Goal: Transaction & Acquisition: Purchase product/service

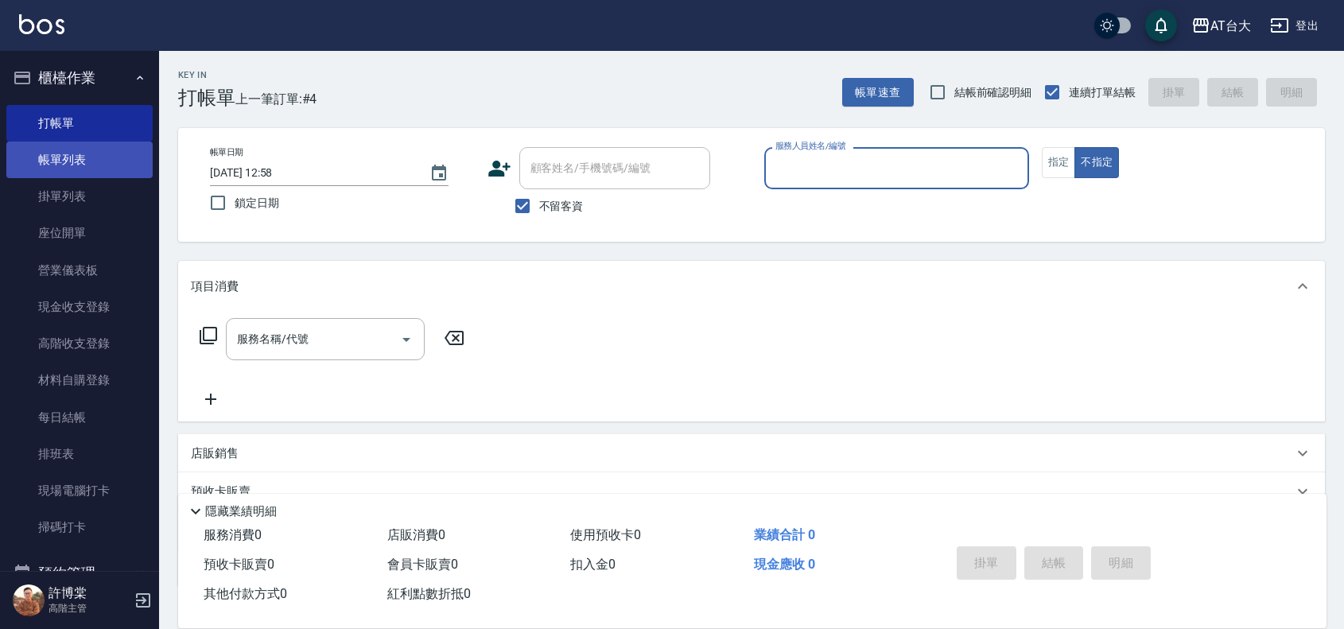
click at [60, 147] on link "帳單列表" at bounding box center [79, 160] width 146 height 37
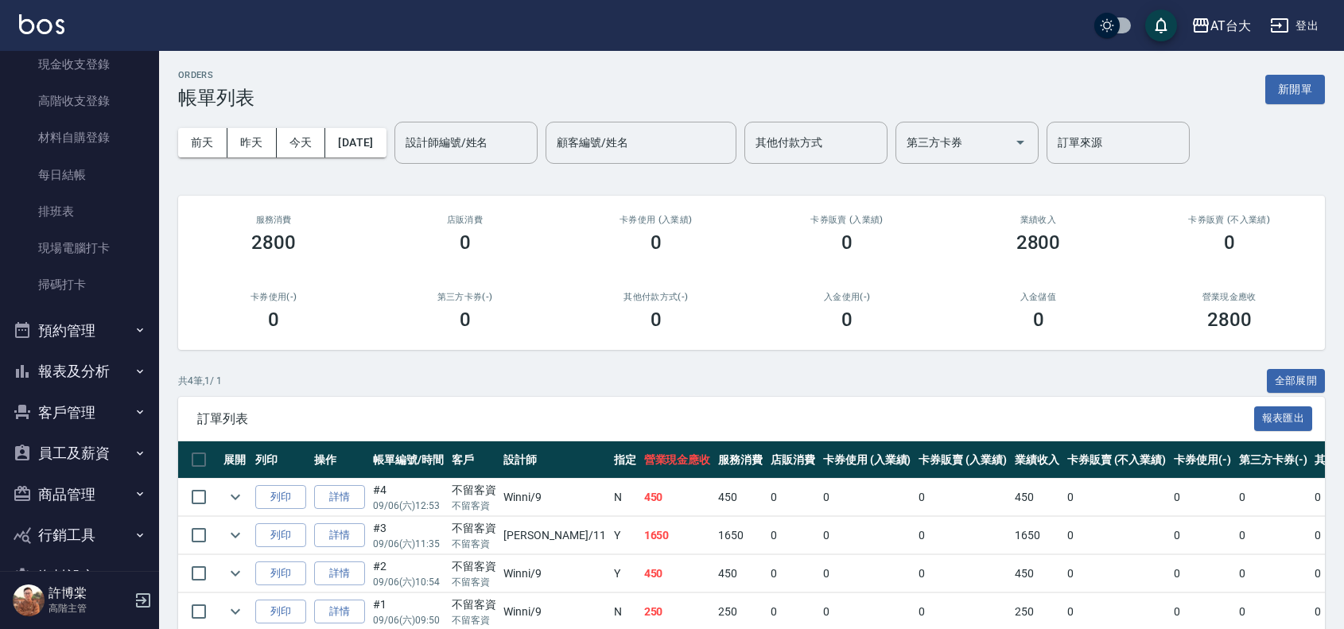
scroll to position [287, 0]
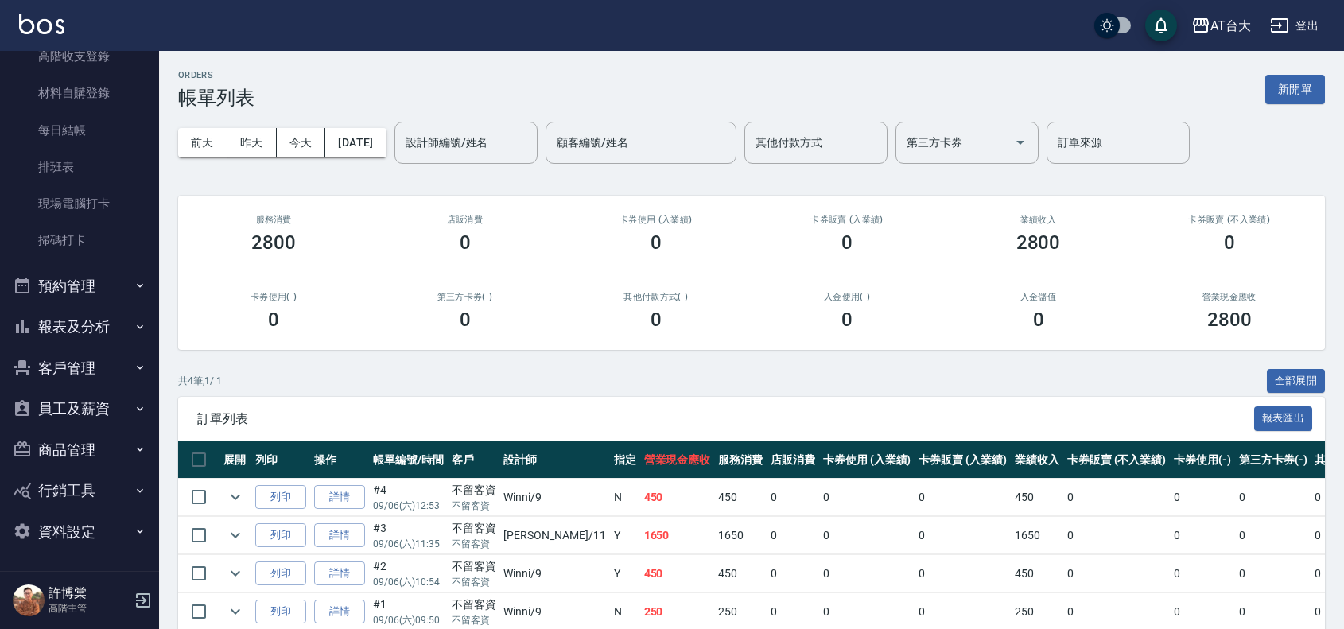
click at [80, 328] on button "報表及分析" at bounding box center [79, 326] width 146 height 41
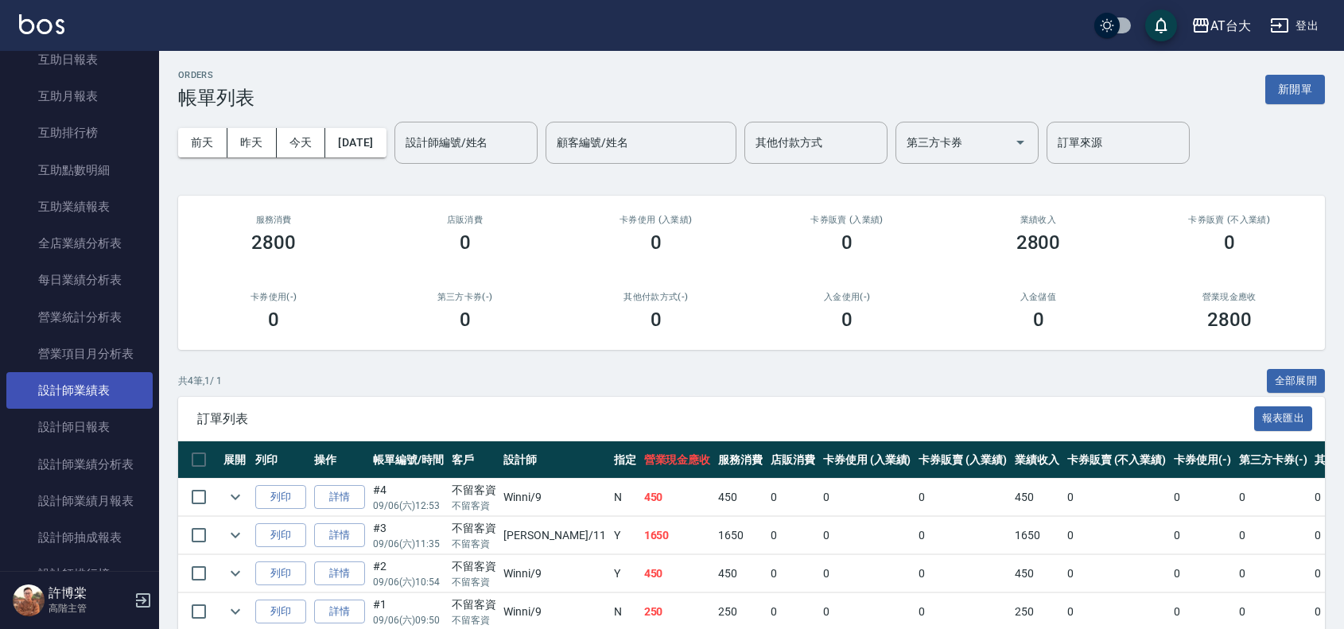
scroll to position [784, 0]
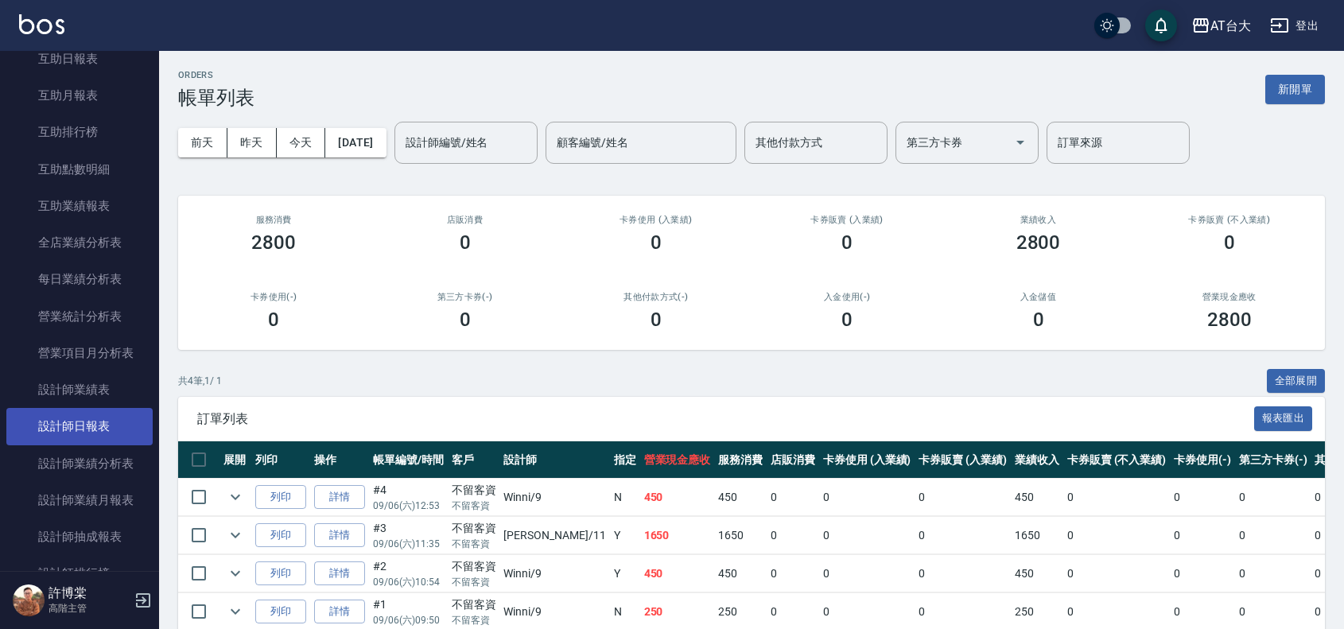
click at [96, 419] on link "設計師日報表" at bounding box center [79, 426] width 146 height 37
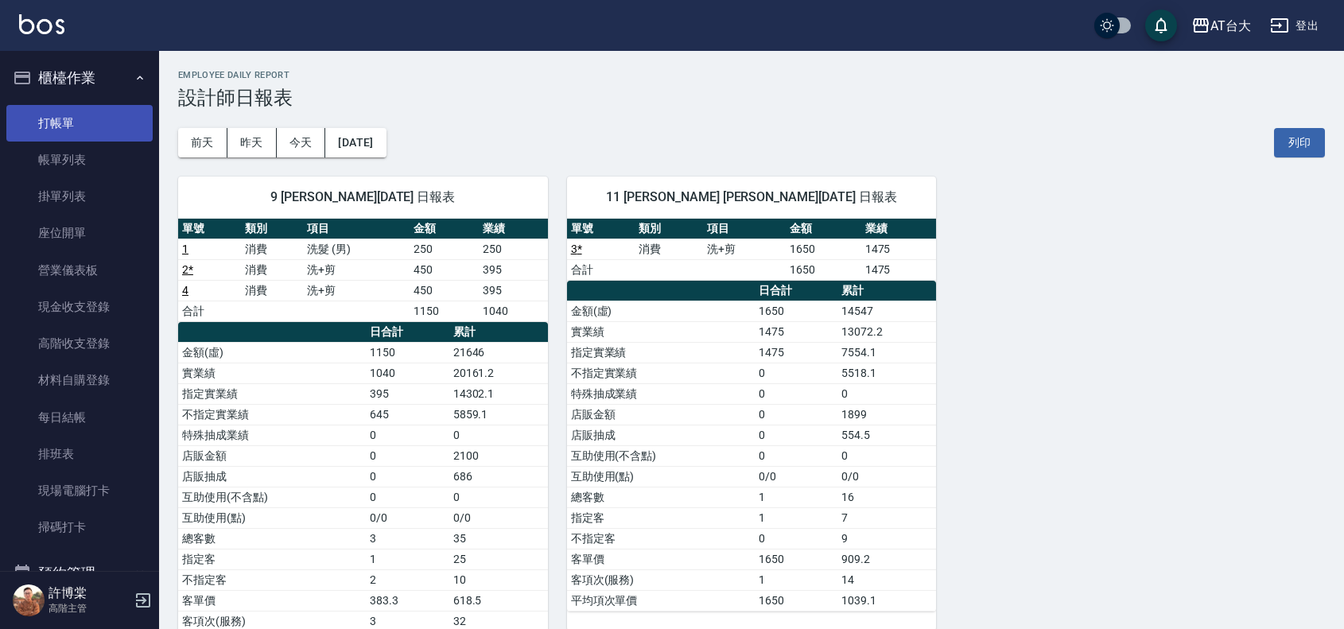
click at [52, 128] on link "打帳單" at bounding box center [79, 123] width 146 height 37
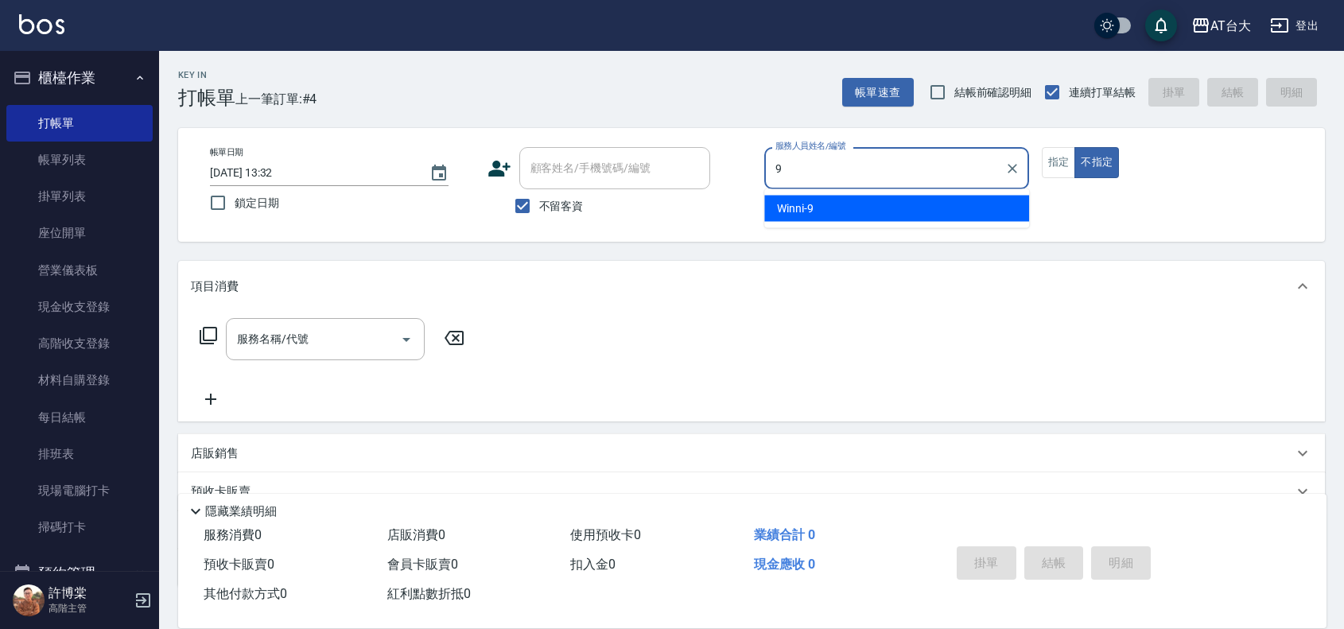
type input "Winni-9"
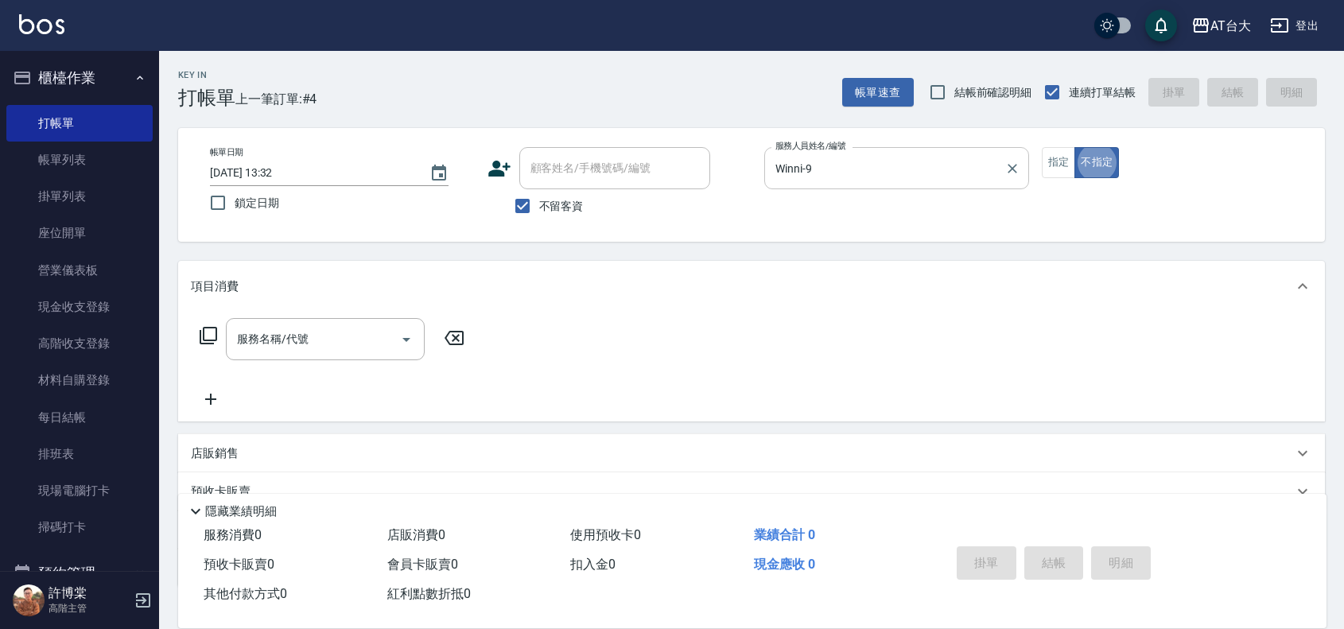
type button "false"
click at [331, 340] on input "服務名稱/代號" at bounding box center [313, 339] width 161 height 28
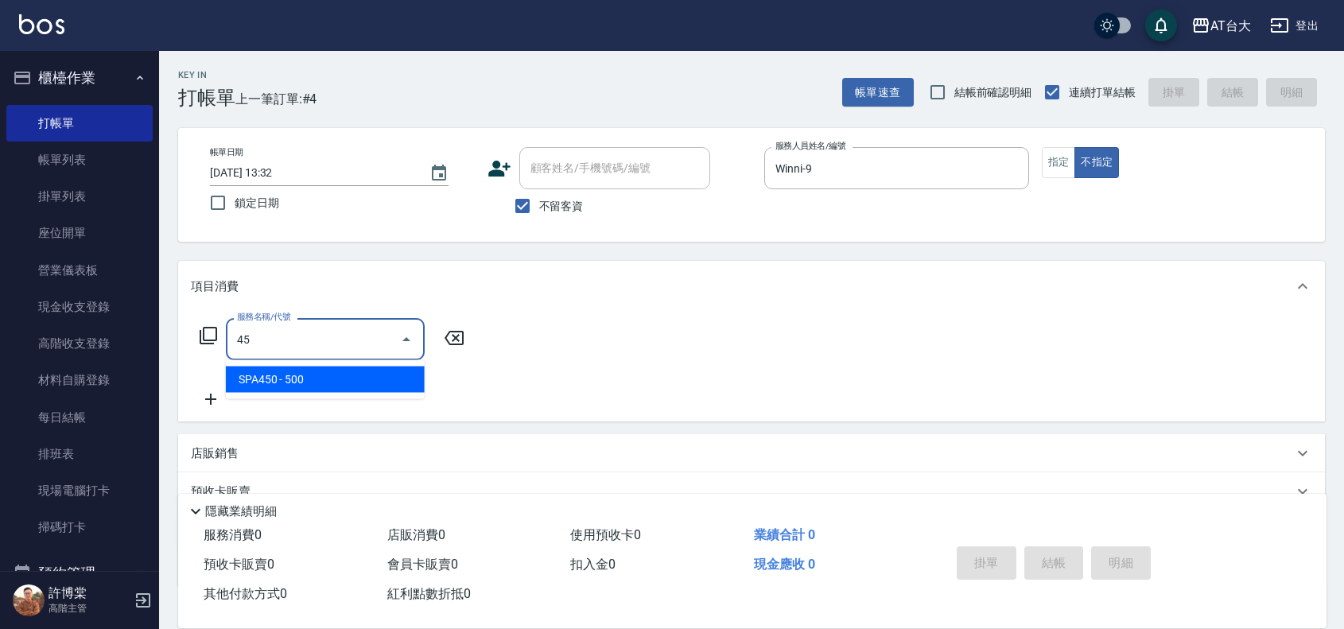
type input "4"
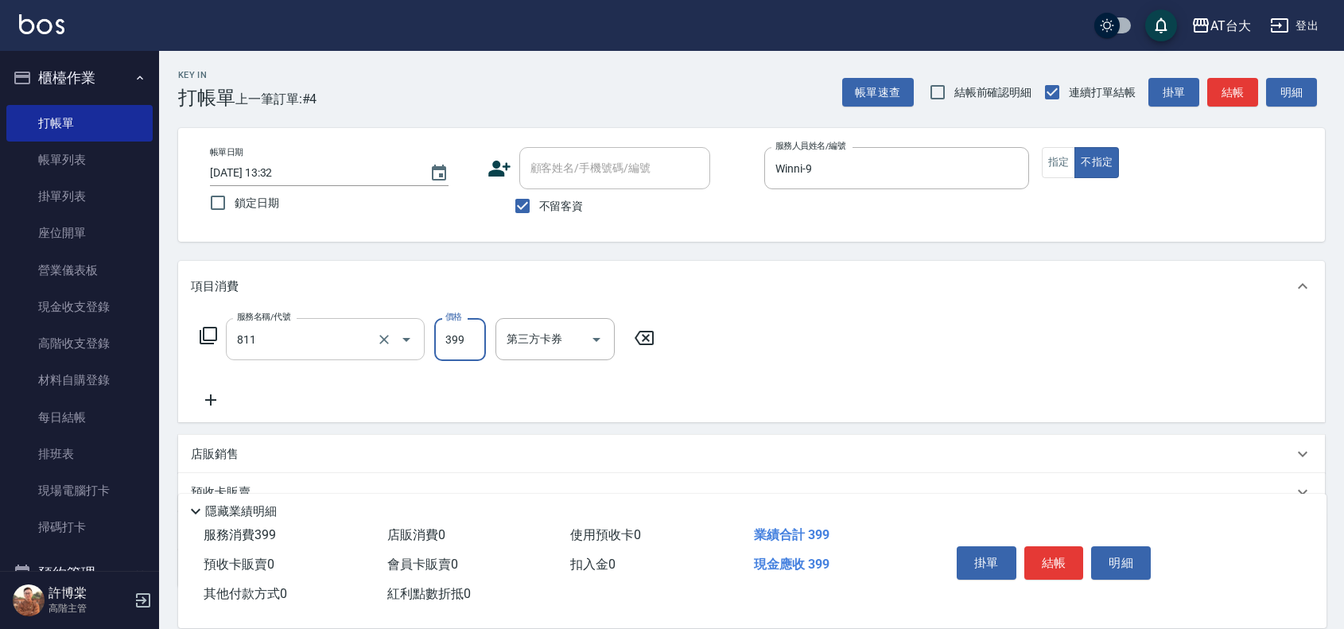
type input "洗+剪(811)"
type input "450"
click at [1052, 563] on button "結帳" at bounding box center [1054, 562] width 60 height 33
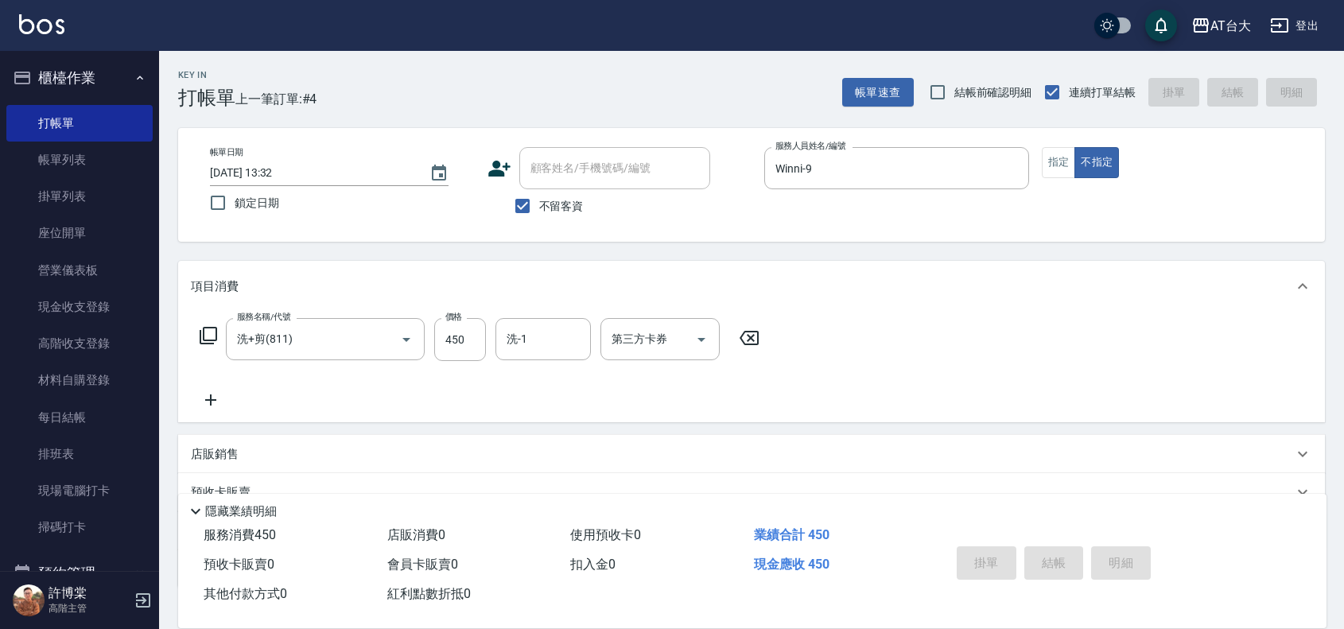
type input "[DATE] 13:39"
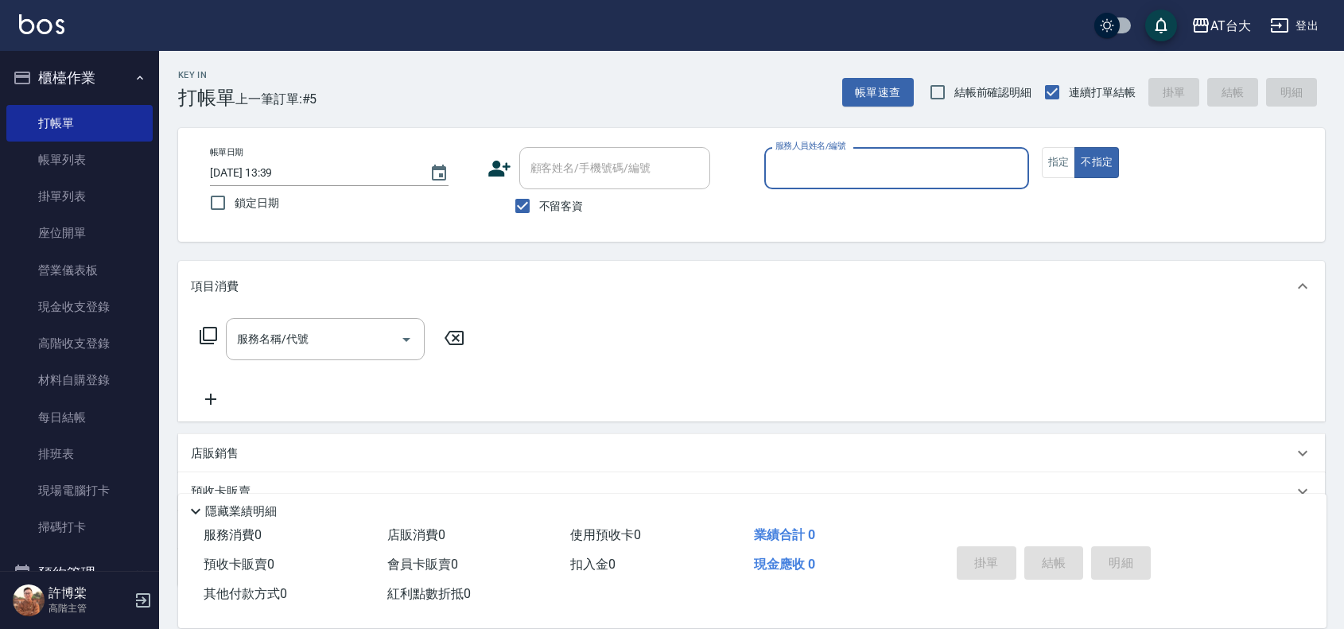
click at [892, 157] on input "服務人員姓名/編號" at bounding box center [896, 168] width 251 height 28
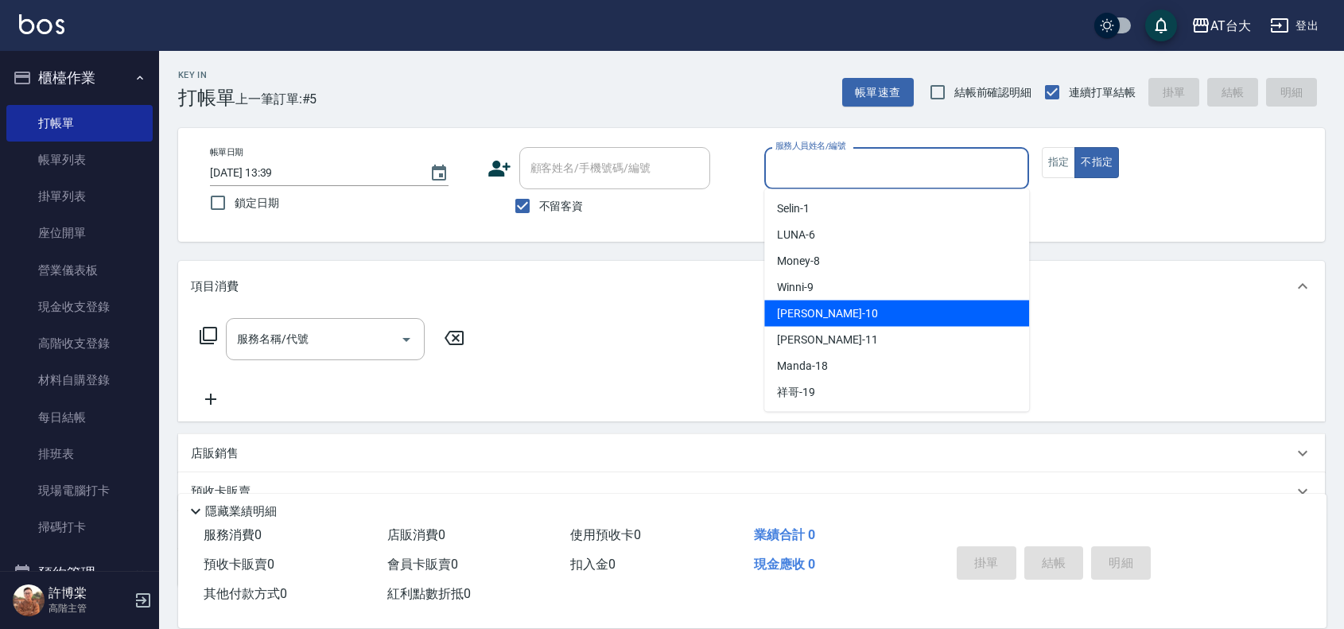
click at [829, 314] on div "JOJO -10" at bounding box center [896, 314] width 265 height 26
type input "JOJO-10"
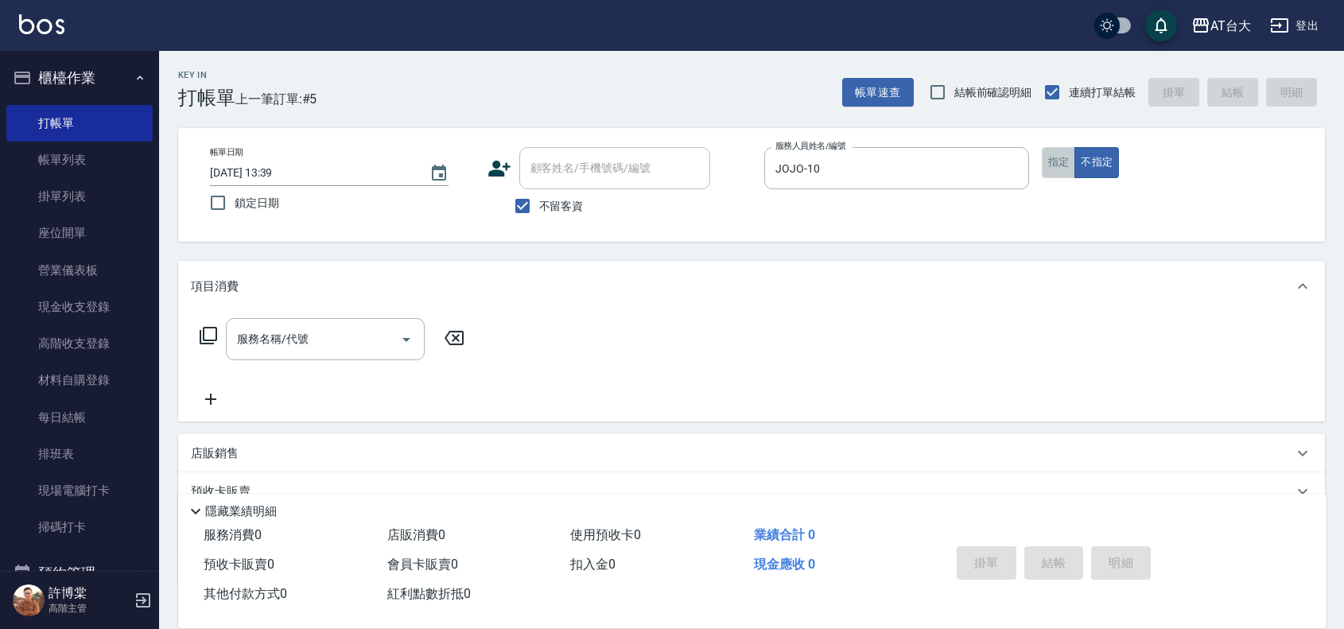
click at [1060, 157] on button "指定" at bounding box center [1059, 162] width 34 height 31
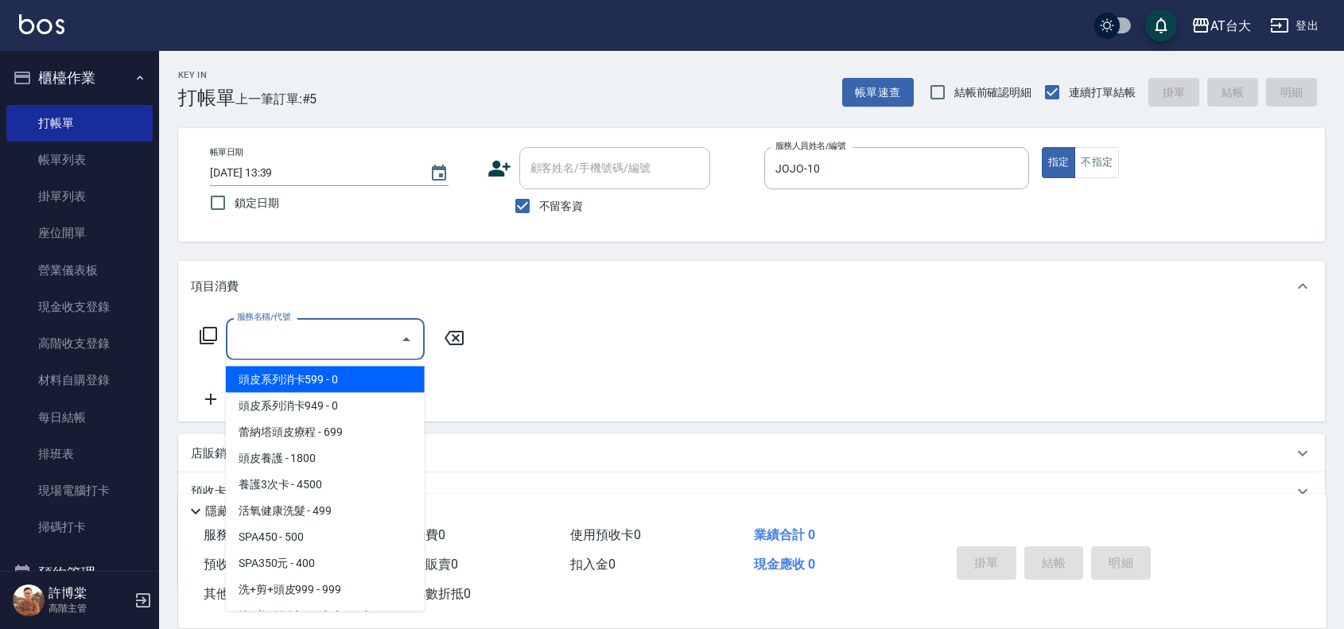
click at [370, 351] on input "服務名稱/代號" at bounding box center [313, 339] width 161 height 28
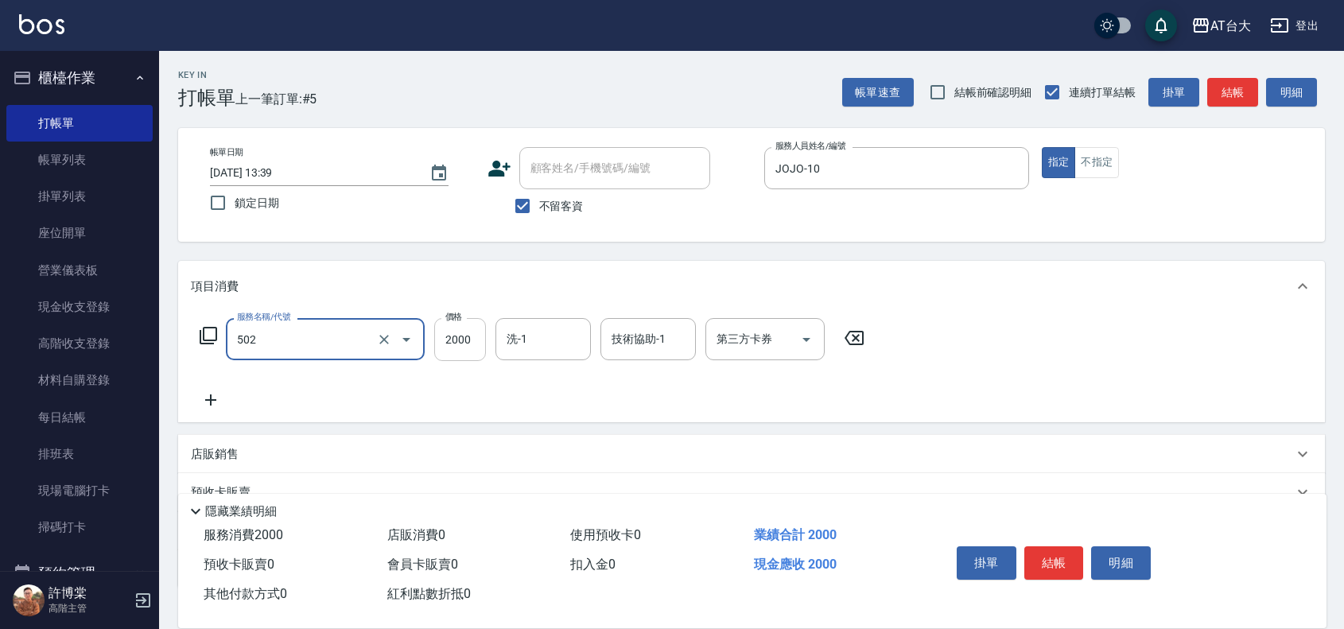
type input "染髮2000以上(502)"
click at [465, 328] on input "2000" at bounding box center [460, 339] width 52 height 43
type input "6197"
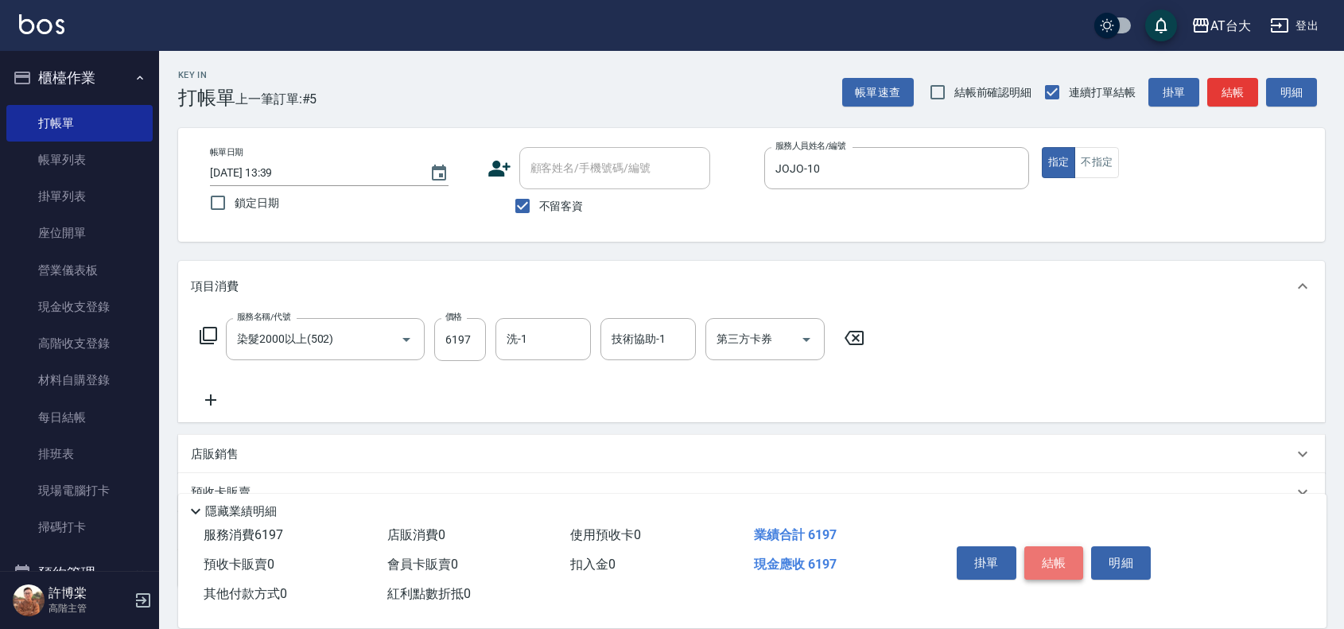
click at [1032, 557] on button "結帳" at bounding box center [1054, 562] width 60 height 33
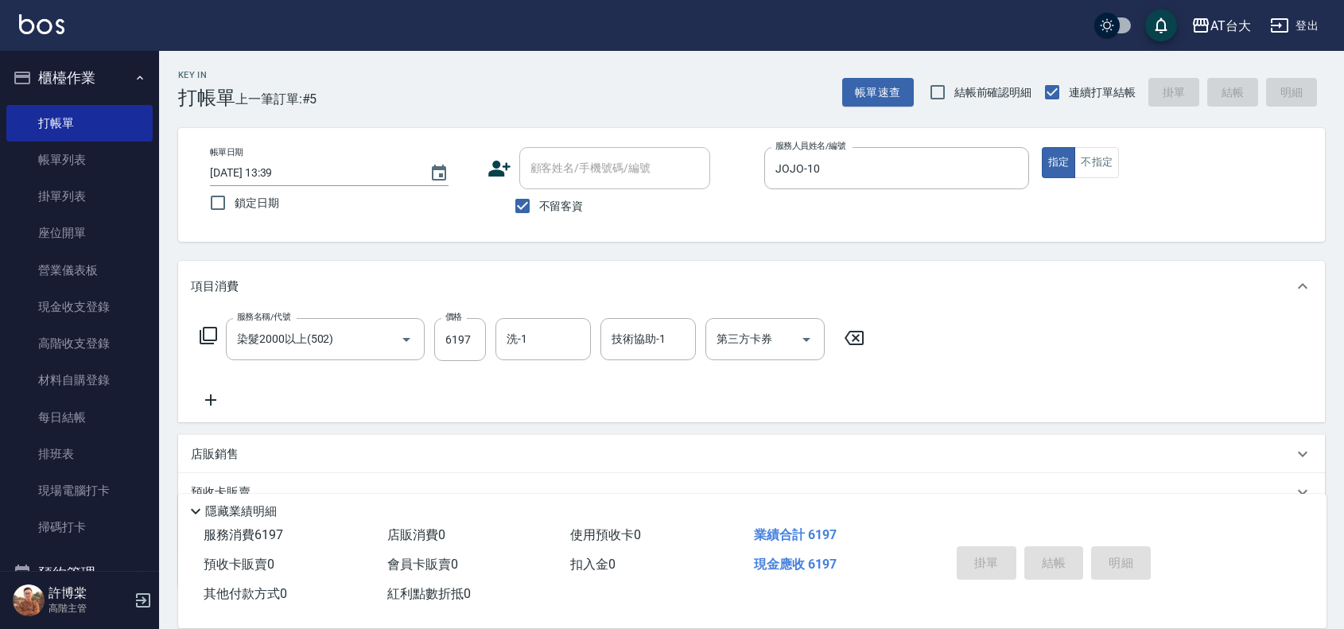
type input "[DATE] 14:04"
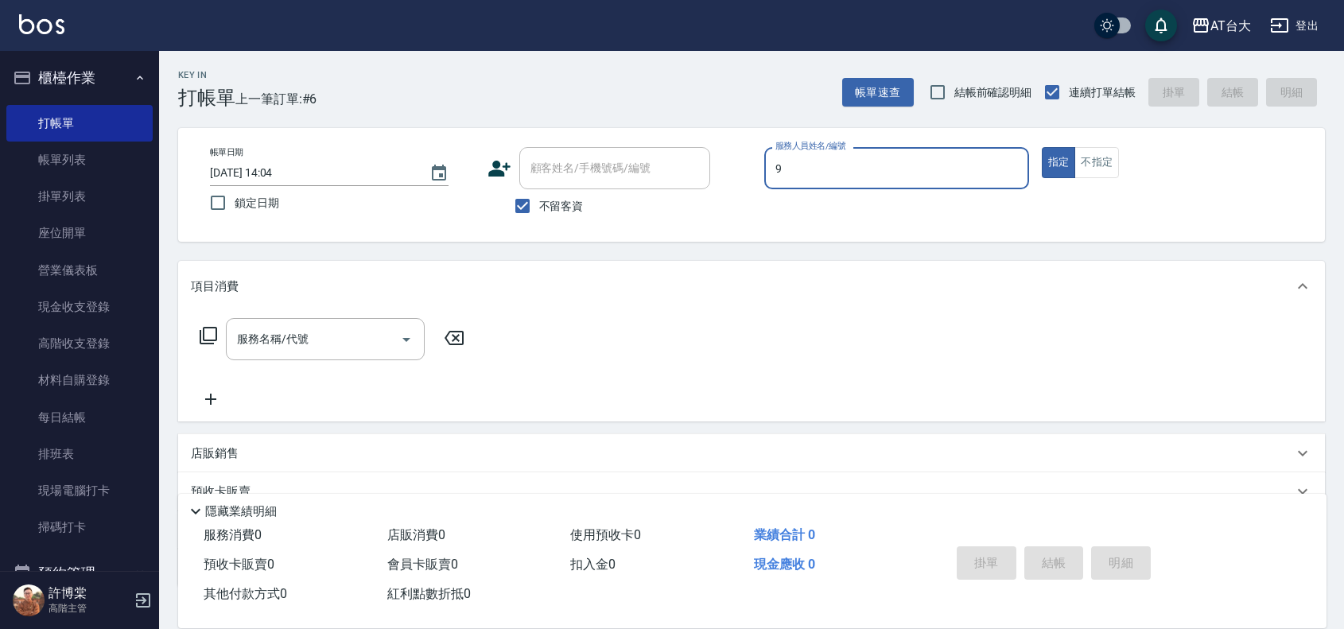
type input "9"
type button "true"
type input "Winni-9"
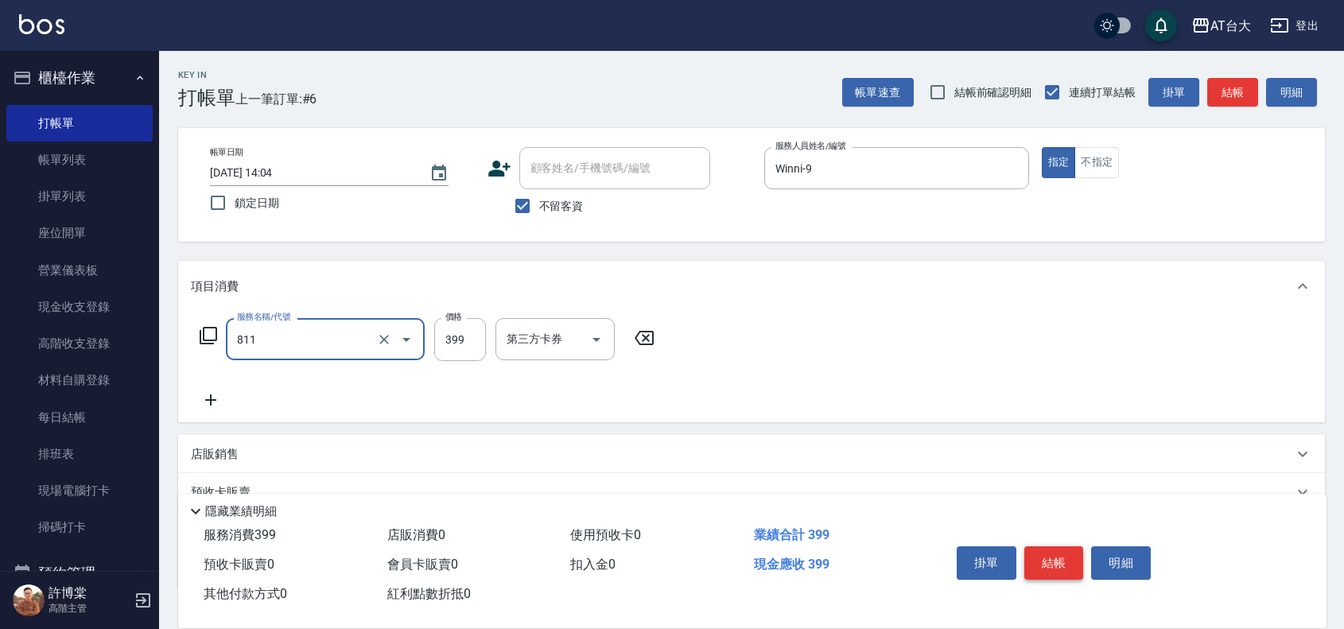
type input "洗+剪(811)"
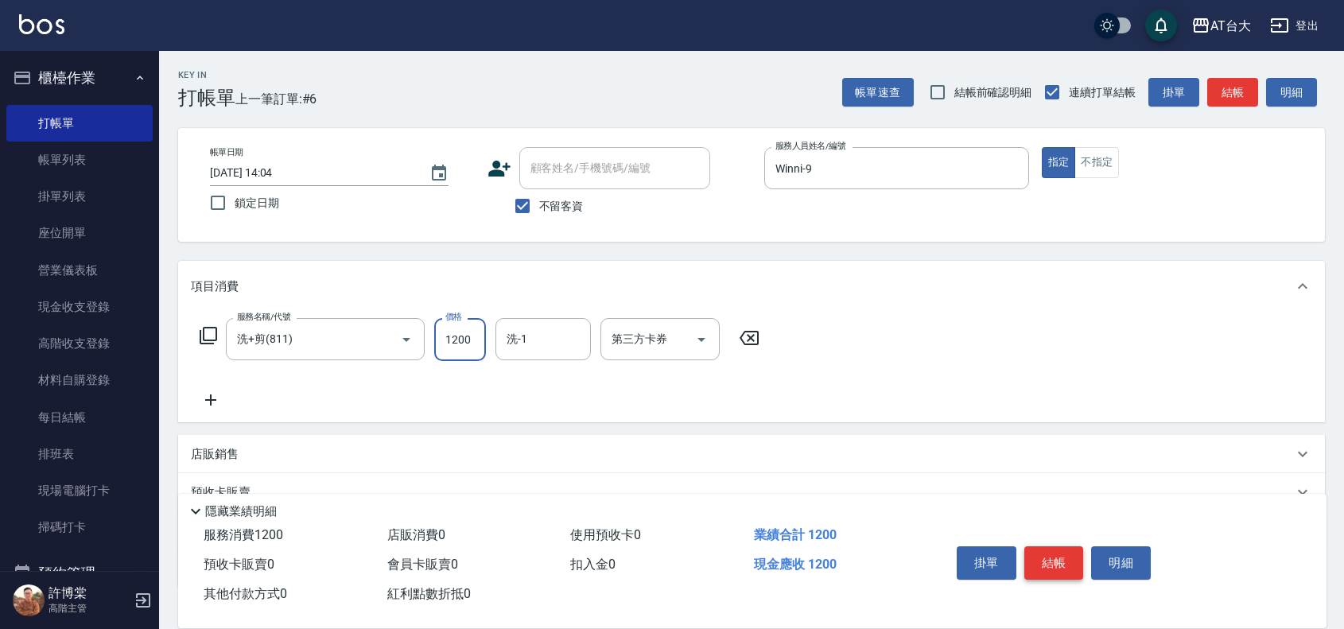
type input "1200"
click at [1082, 546] on button "結帳" at bounding box center [1054, 562] width 60 height 33
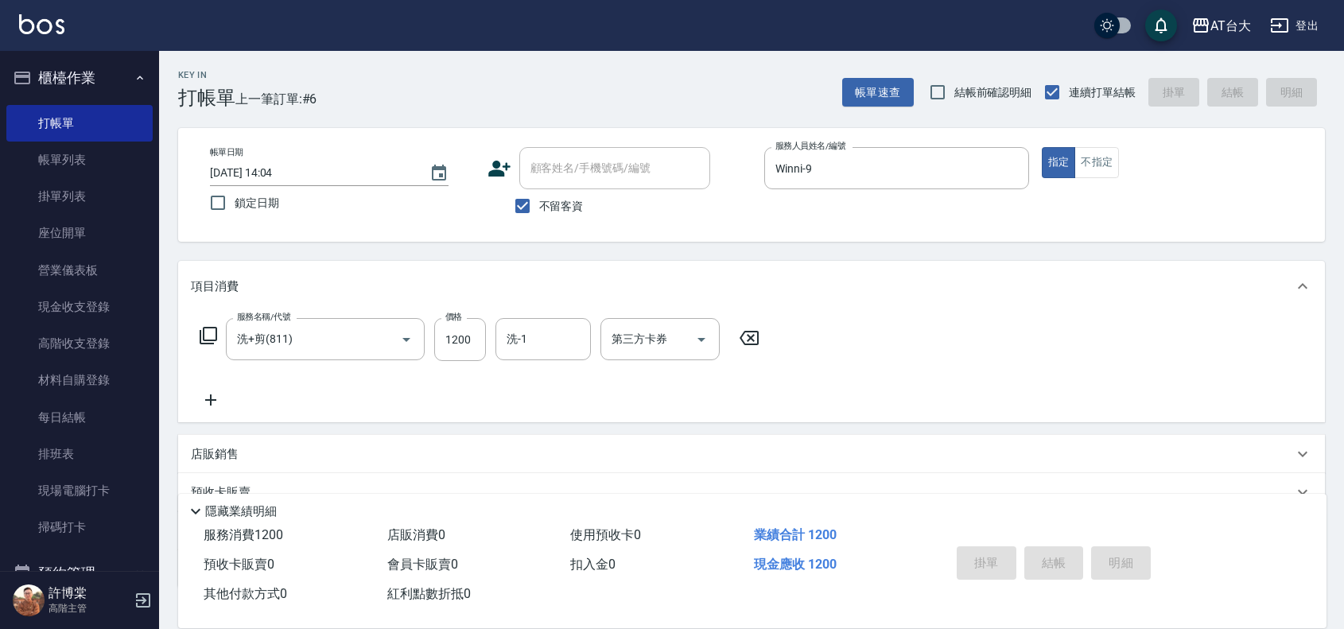
type input "[DATE] 14:21"
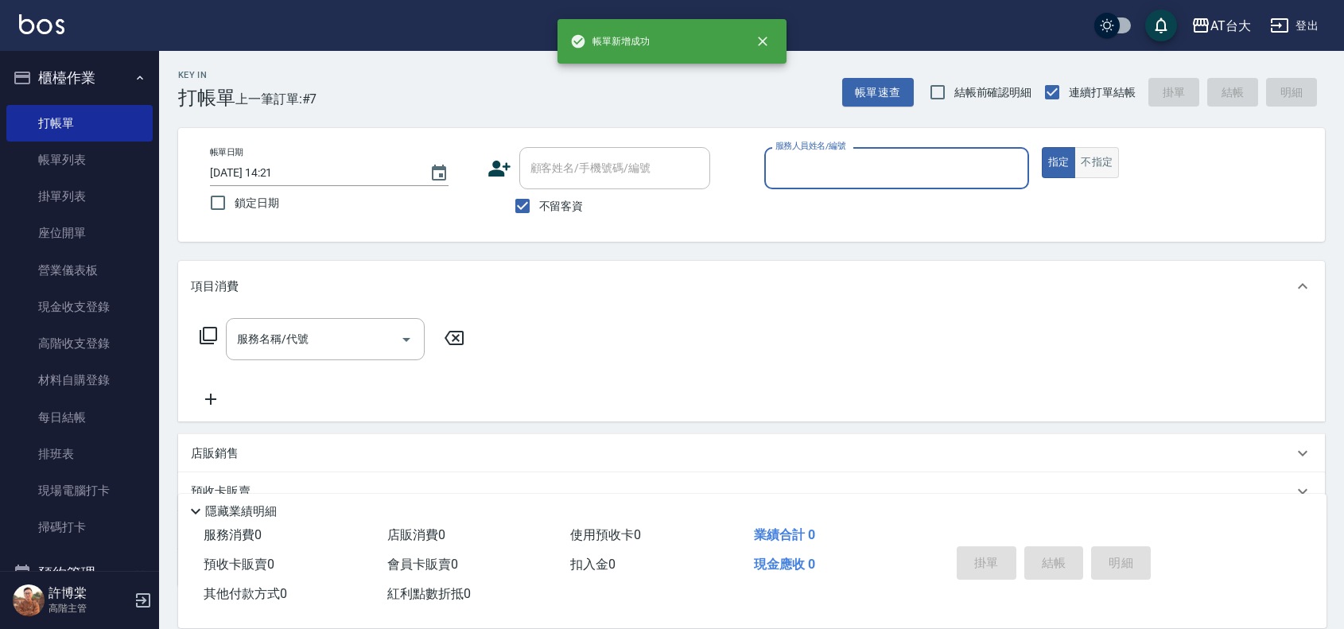
click at [1106, 161] on button "不指定" at bounding box center [1096, 162] width 45 height 31
